Goal: Information Seeking & Learning: Understand process/instructions

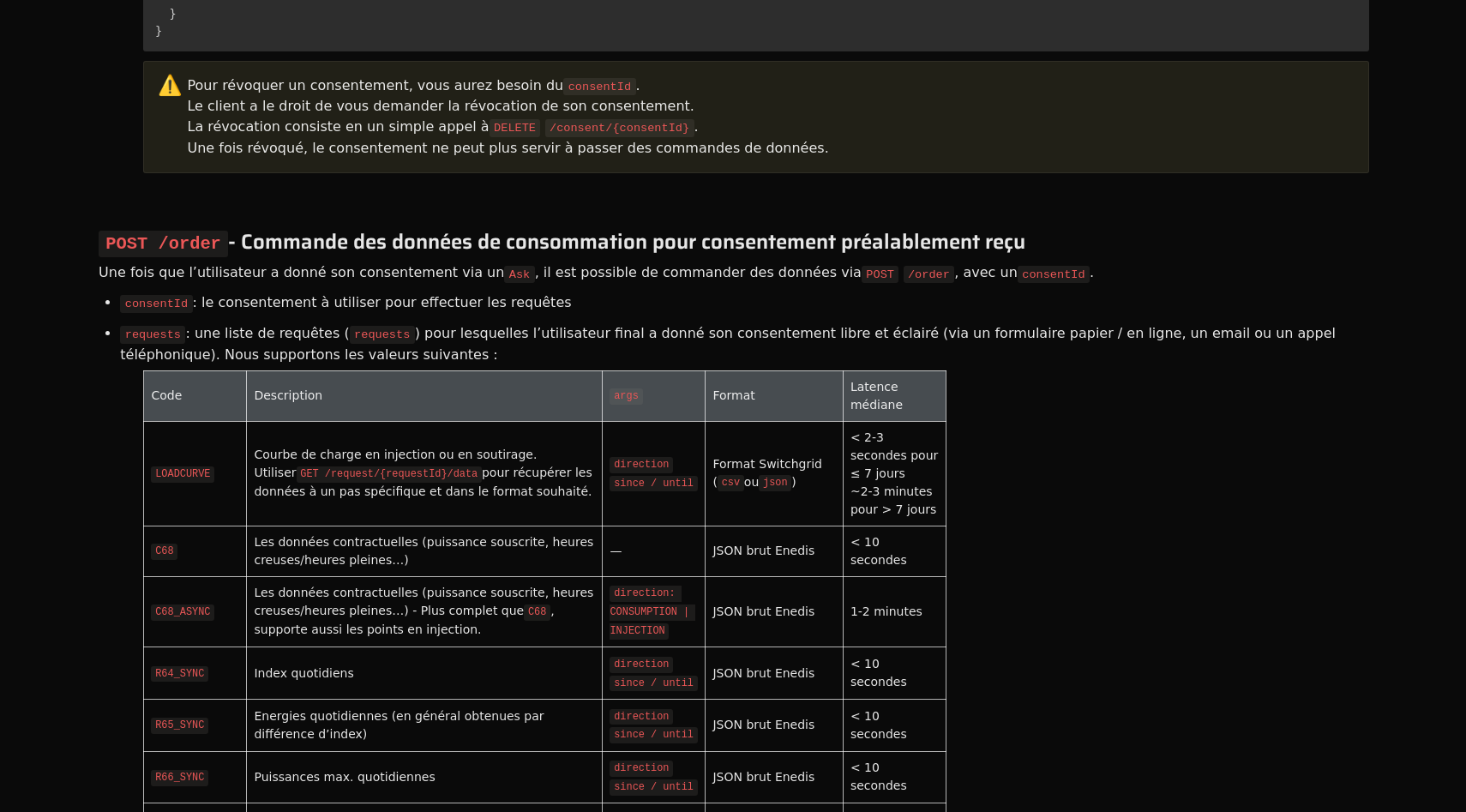
scroll to position [4995, 0]
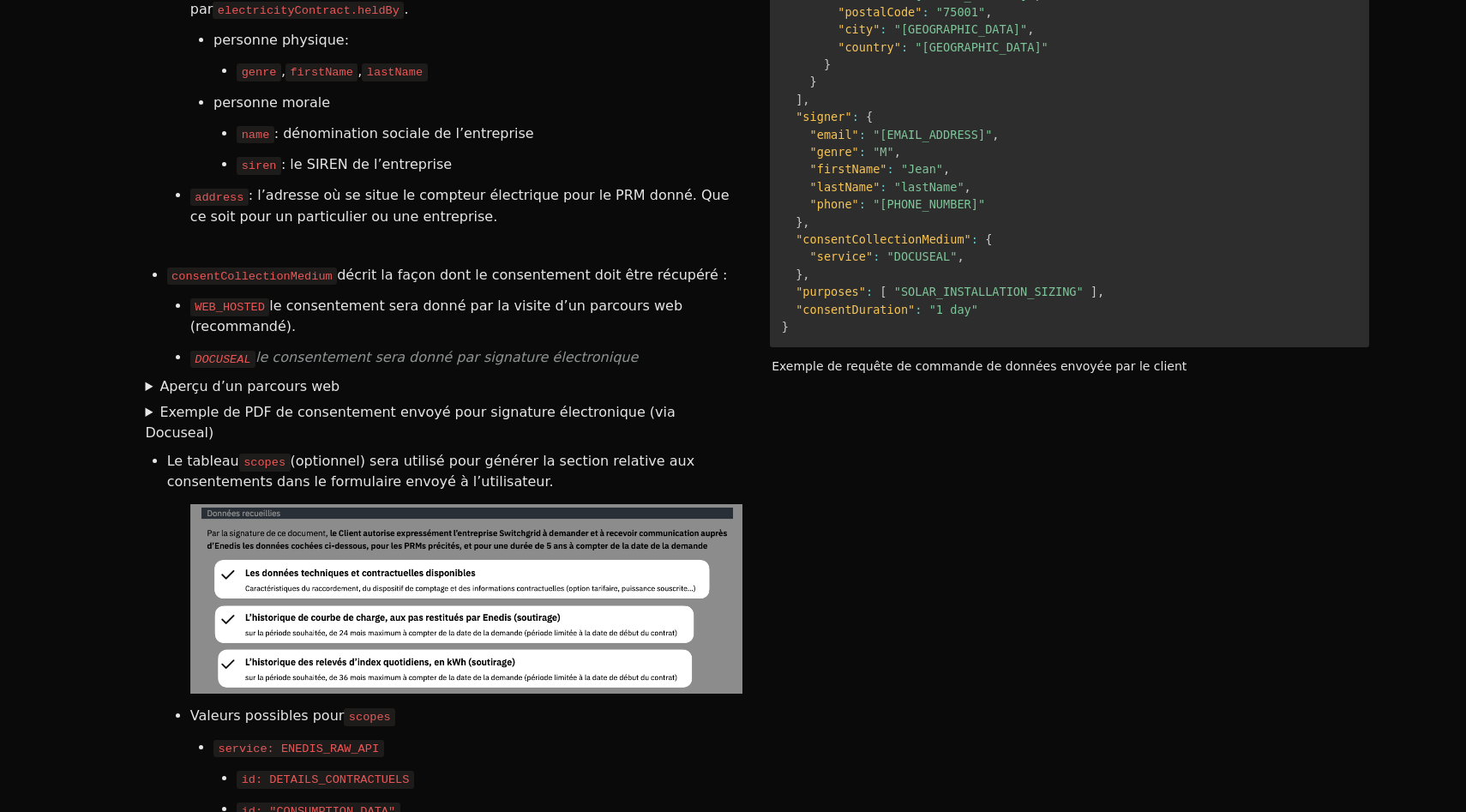
scroll to position [2851, 0]
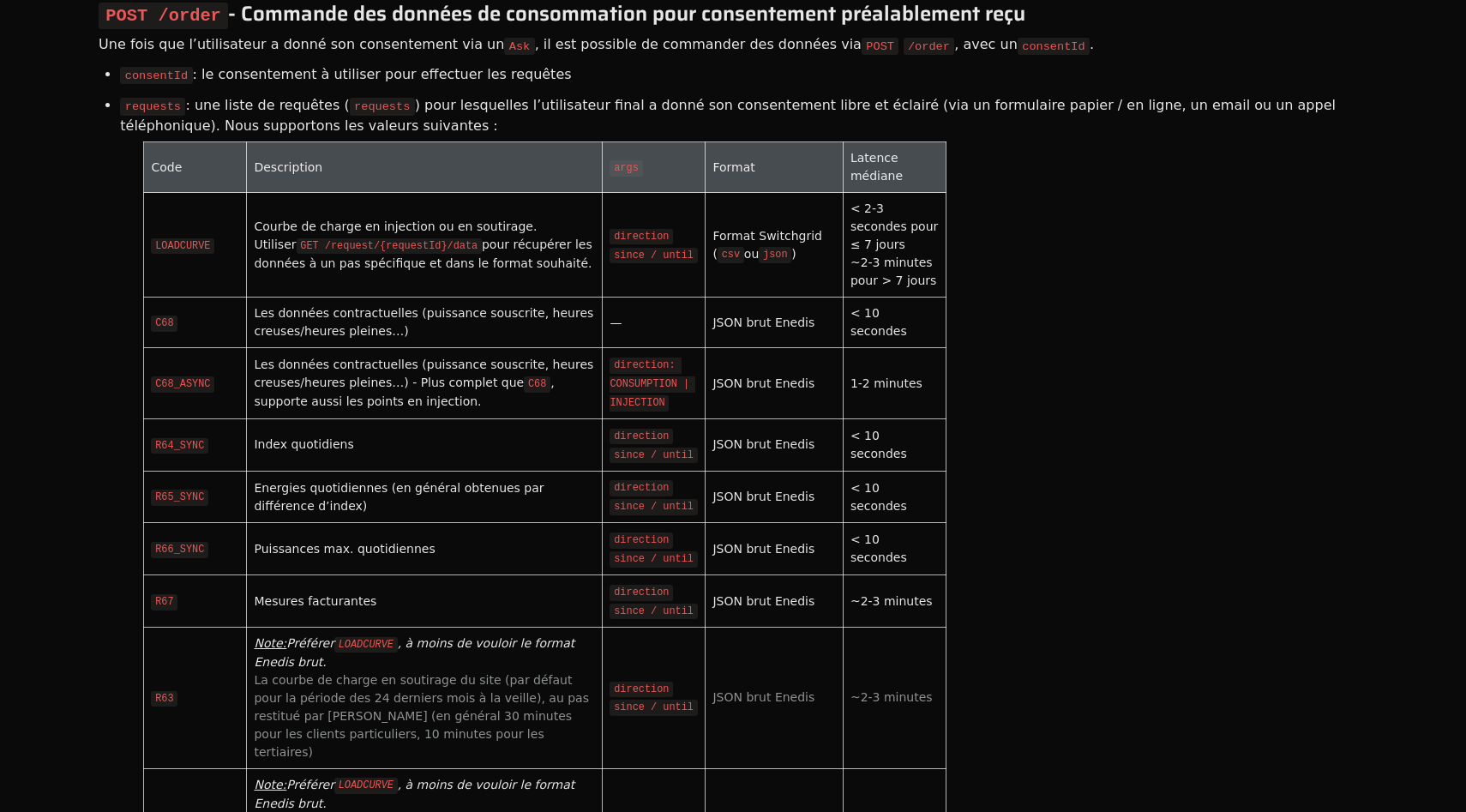
scroll to position [5242, 0]
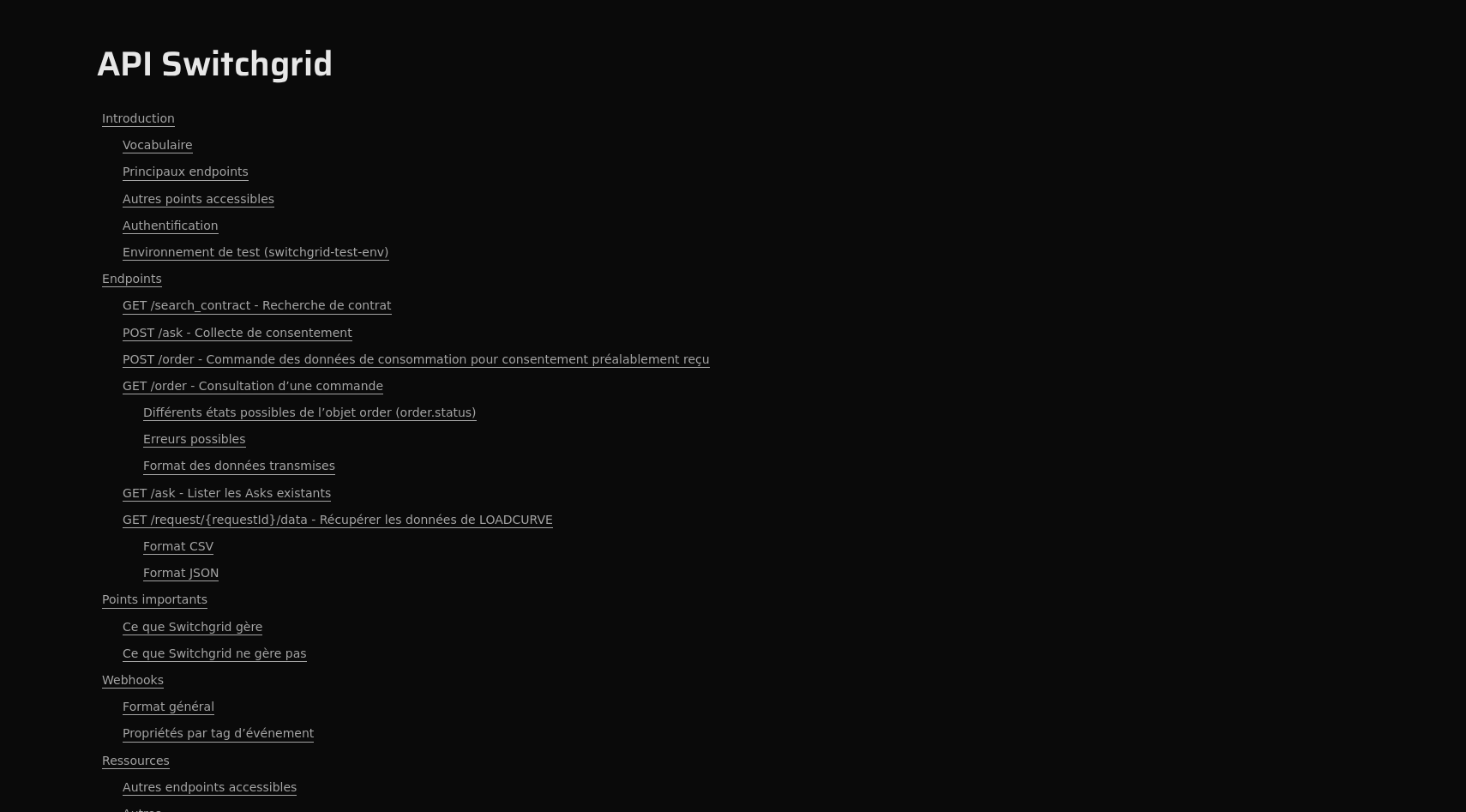
scroll to position [4986, 0]
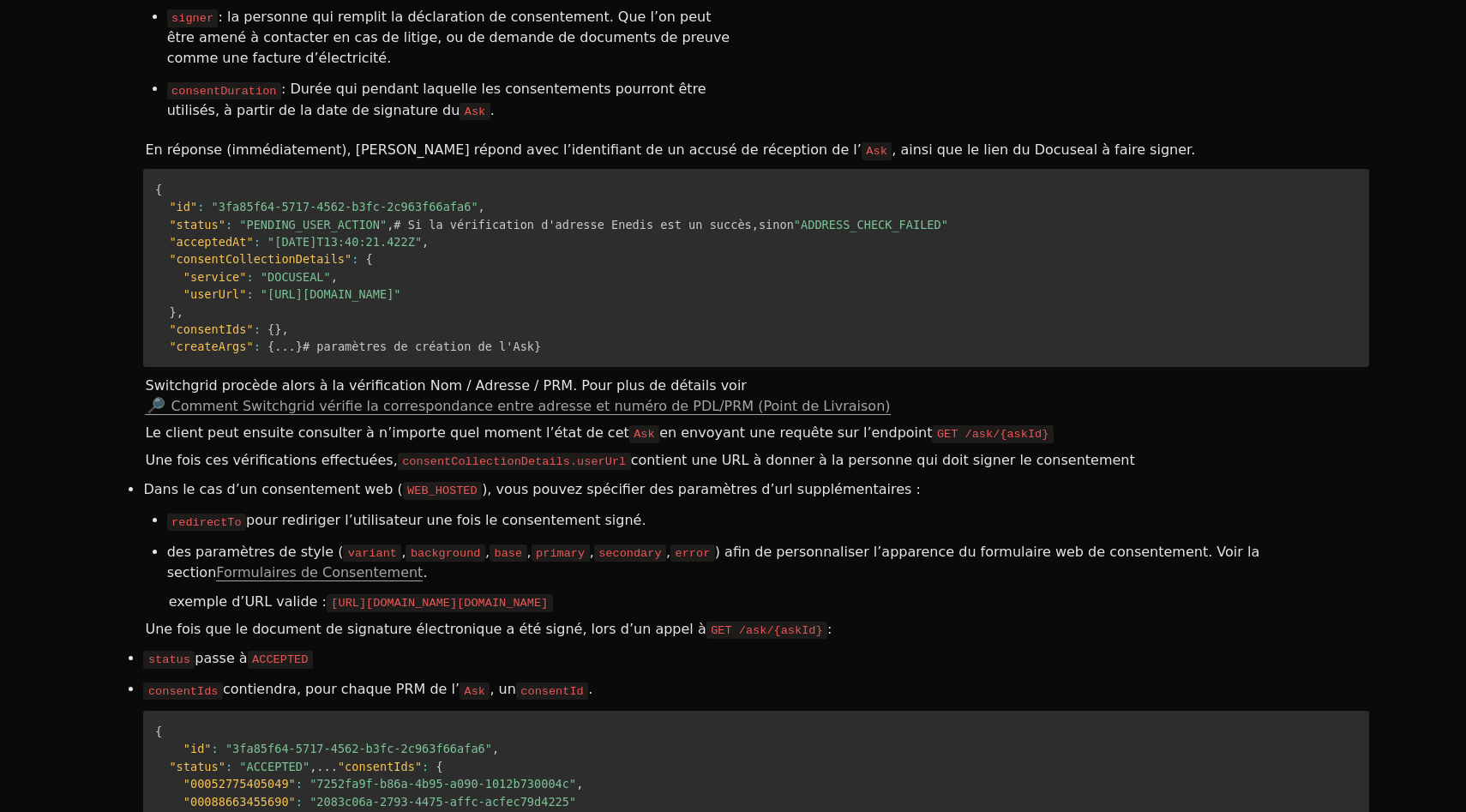
click at [212, 513] on code "redirectTo" at bounding box center [206, 521] width 79 height 17
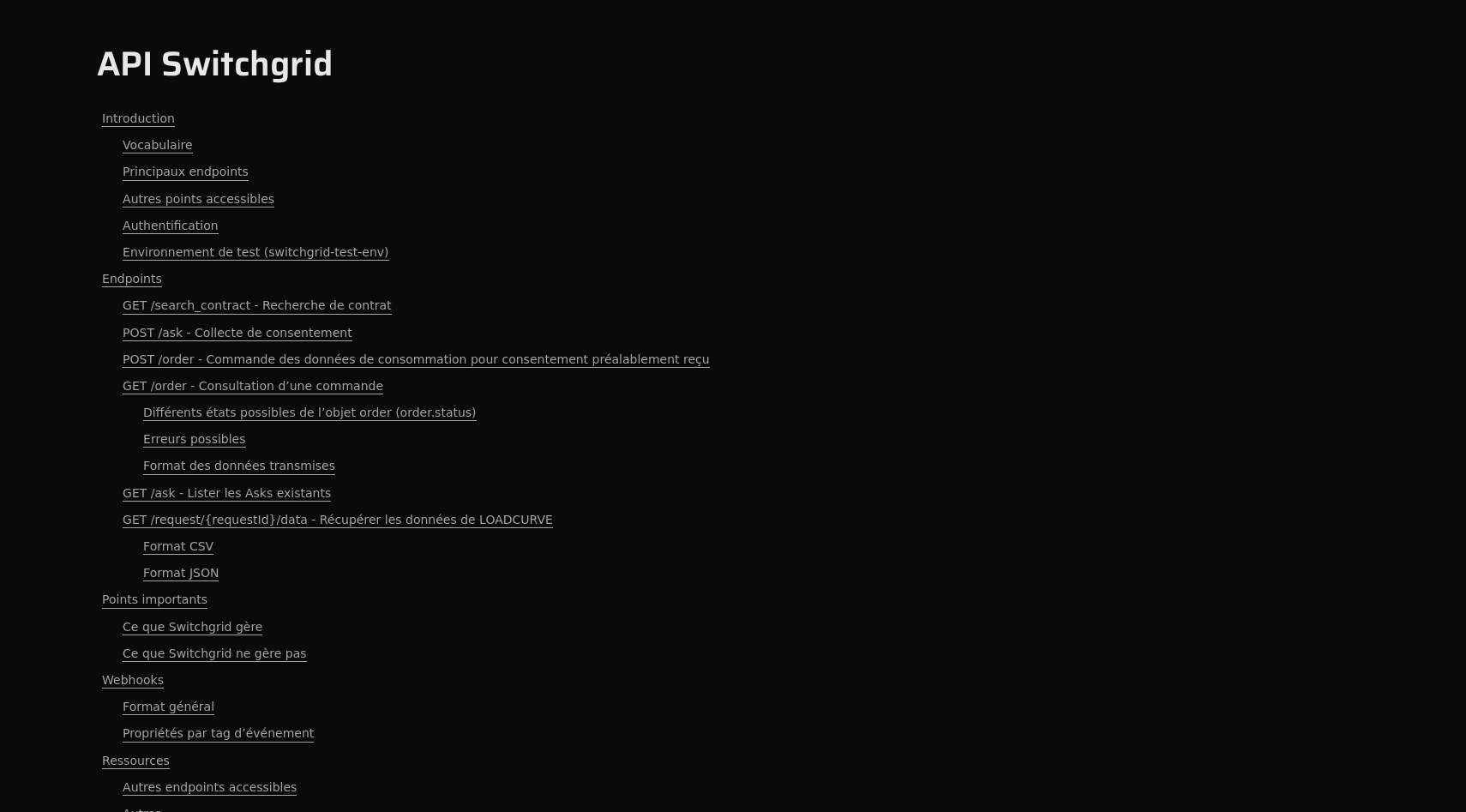
scroll to position [4986, 0]
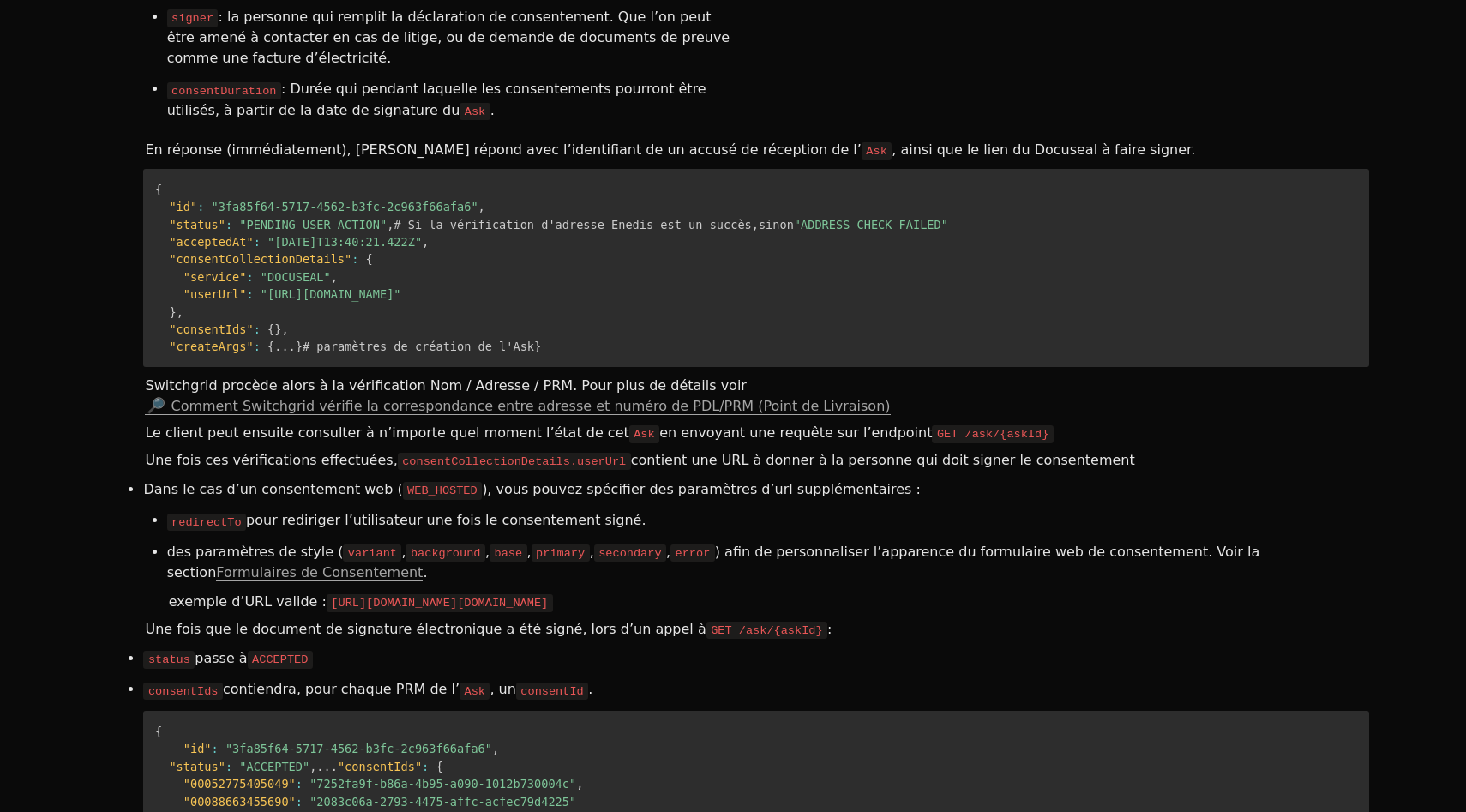
drag, startPoint x: 321, startPoint y: 389, endPoint x: 654, endPoint y: 424, distance: 334.8
click at [654, 505] on li "redirectTo pour rediriger l’utilisateur une fois le consentement signé." at bounding box center [768, 520] width 1202 height 31
drag, startPoint x: 225, startPoint y: 440, endPoint x: 598, endPoint y: 440, distance: 373.0
click at [595, 537] on li "des paramètres de style ( variant , background , base , primary , secondary , e…" at bounding box center [768, 562] width 1202 height 52
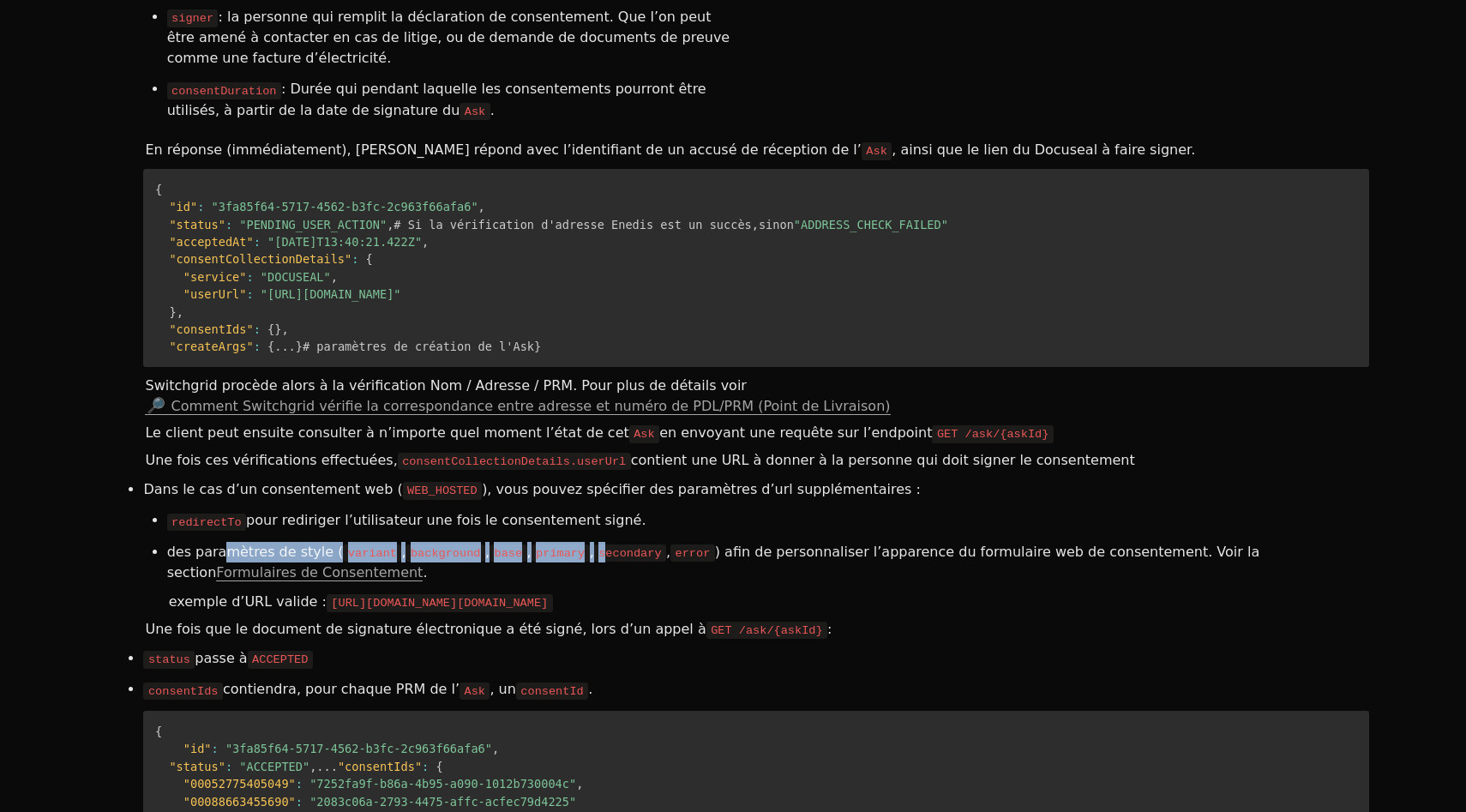
click at [598, 545] on code "secondary" at bounding box center [630, 553] width 72 height 17
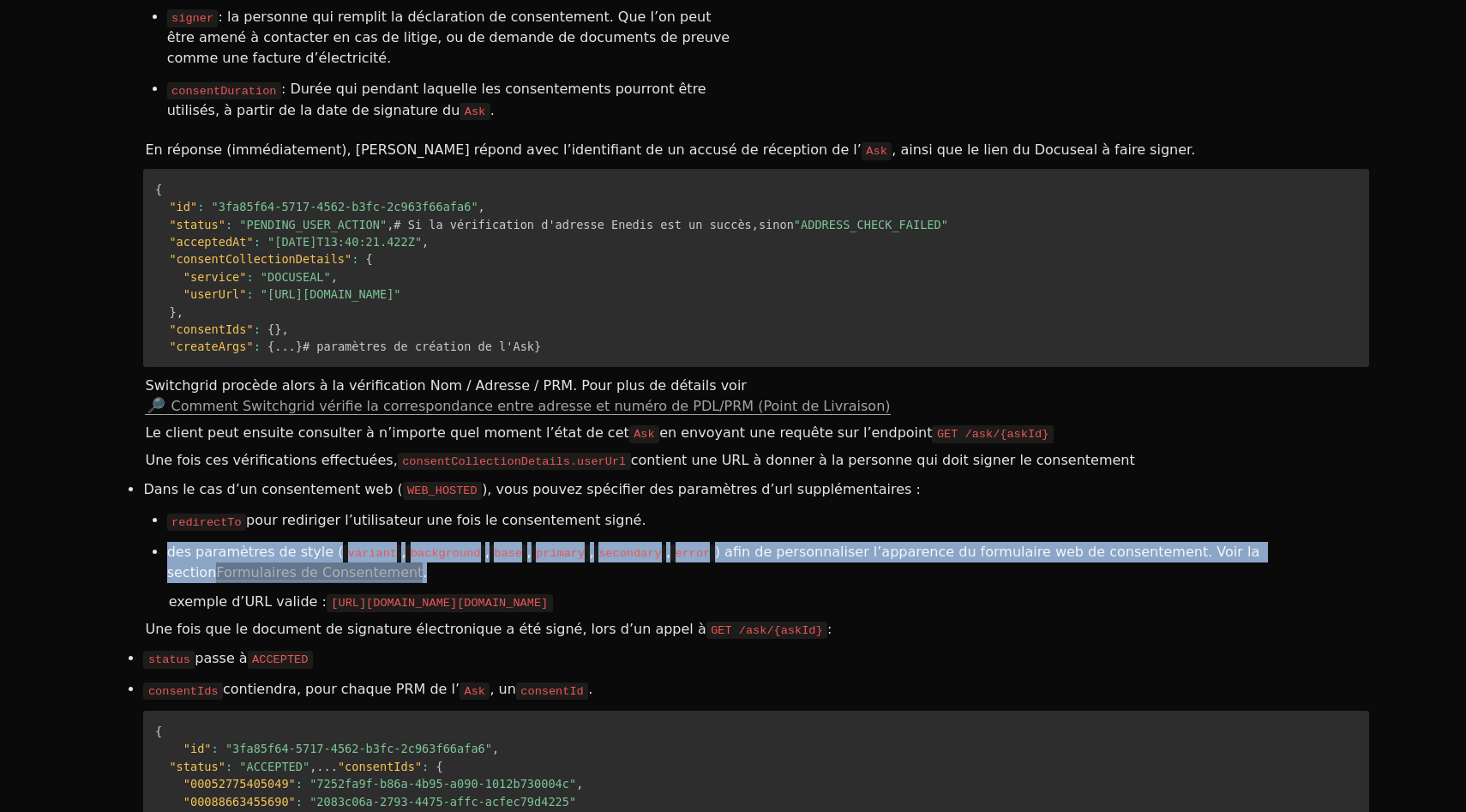
drag, startPoint x: 367, startPoint y: 458, endPoint x: 201, endPoint y: 432, distance: 168.0
click at [201, 537] on li "des paramètres de style ( variant , background , base , primary , secondary , e…" at bounding box center [768, 562] width 1202 height 52
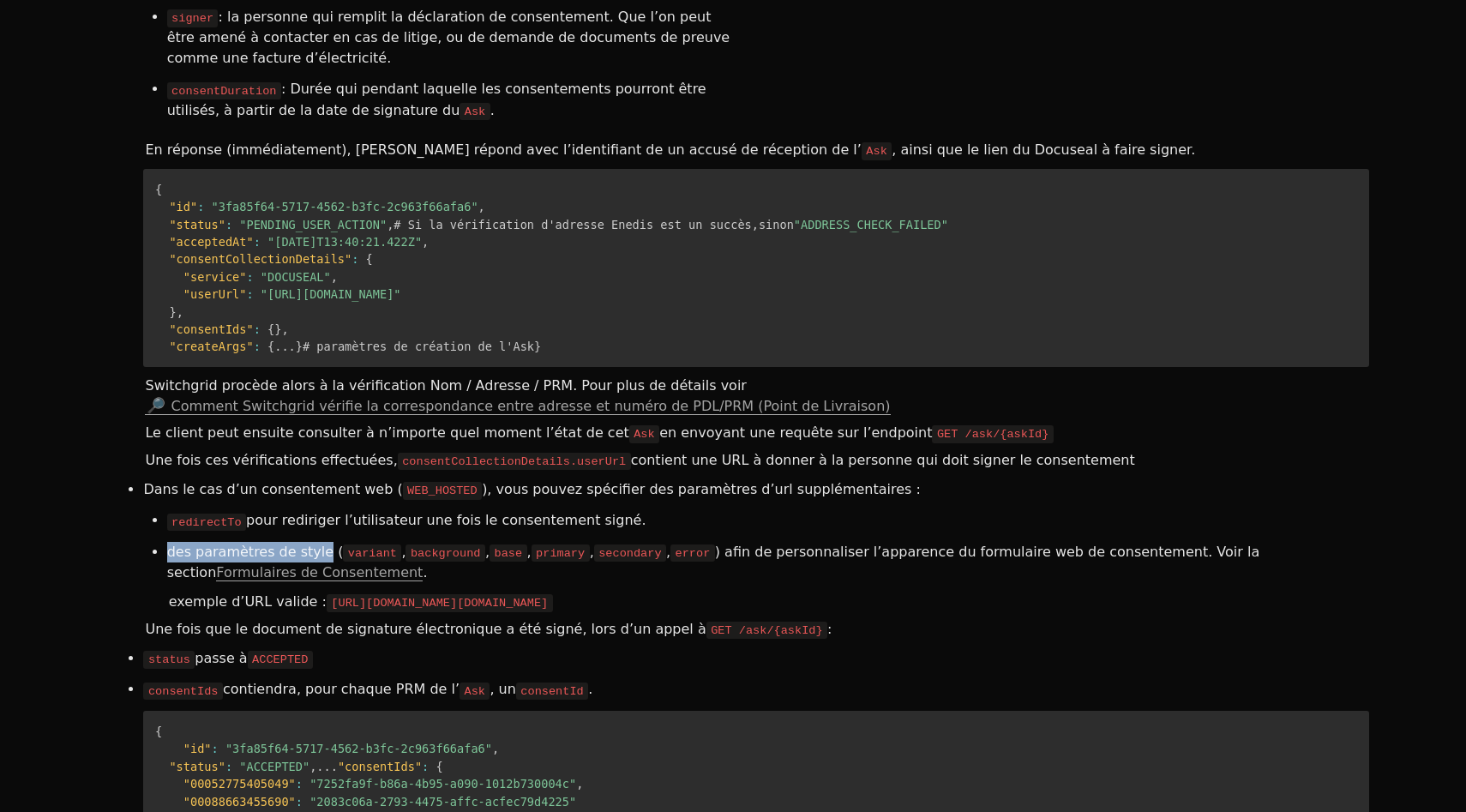
drag, startPoint x: 166, startPoint y: 440, endPoint x: 310, endPoint y: 440, distance: 144.0
click at [310, 537] on li "des paramètres de style ( variant , background , base , primary , secondary , e…" at bounding box center [768, 562] width 1202 height 52
copy li "des paramètres de style"
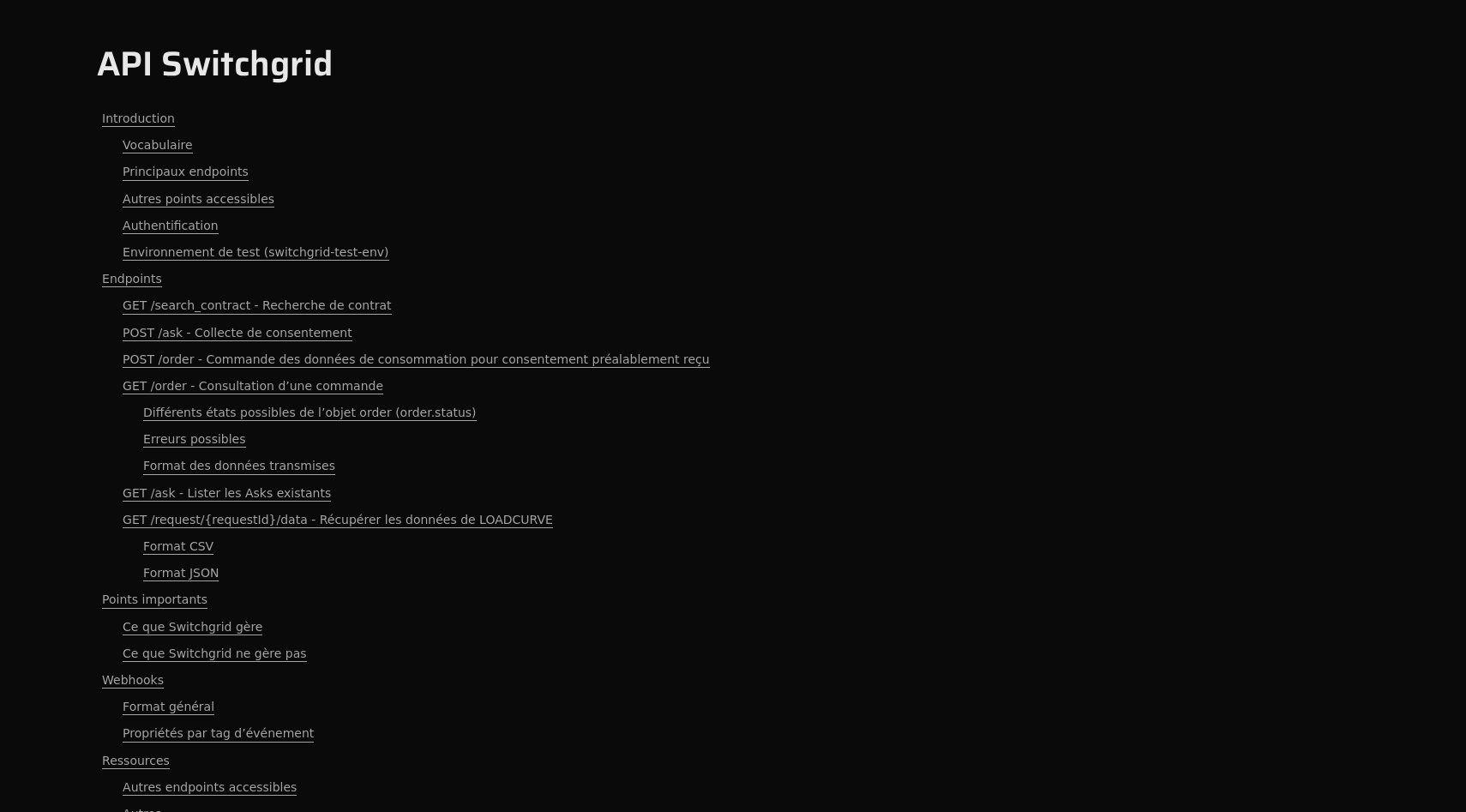
scroll to position [10653, 0]
